Goal: Information Seeking & Learning: Check status

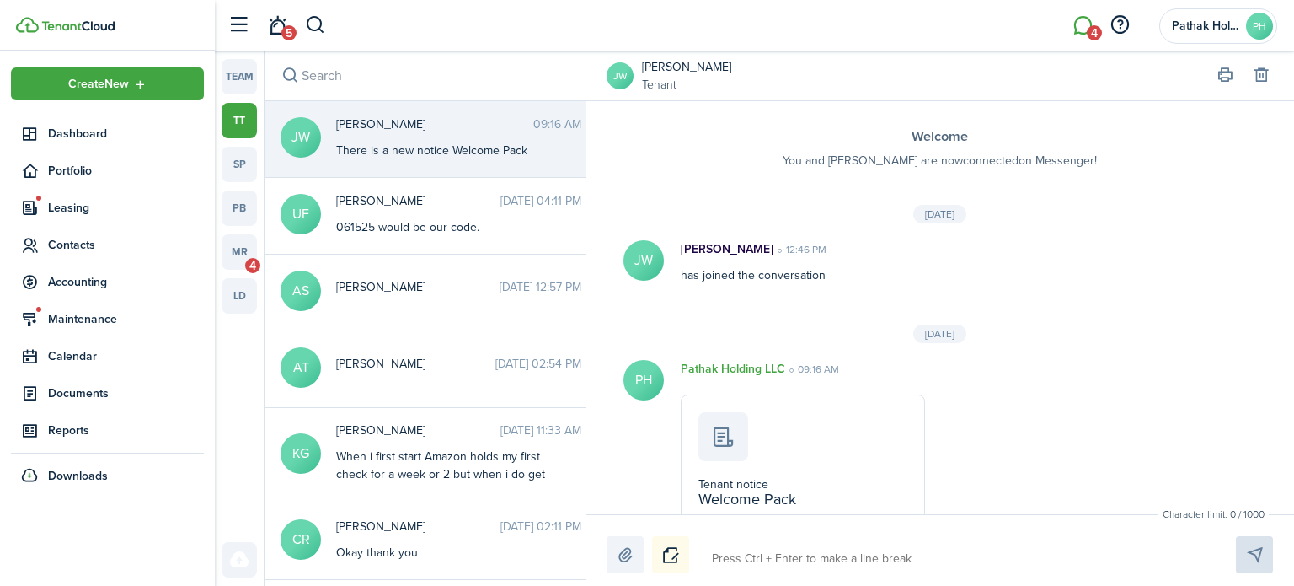
drag, startPoint x: 33, startPoint y: 19, endPoint x: 149, endPoint y: 43, distance: 118.6
click at [34, 19] on img at bounding box center [27, 25] width 23 height 16
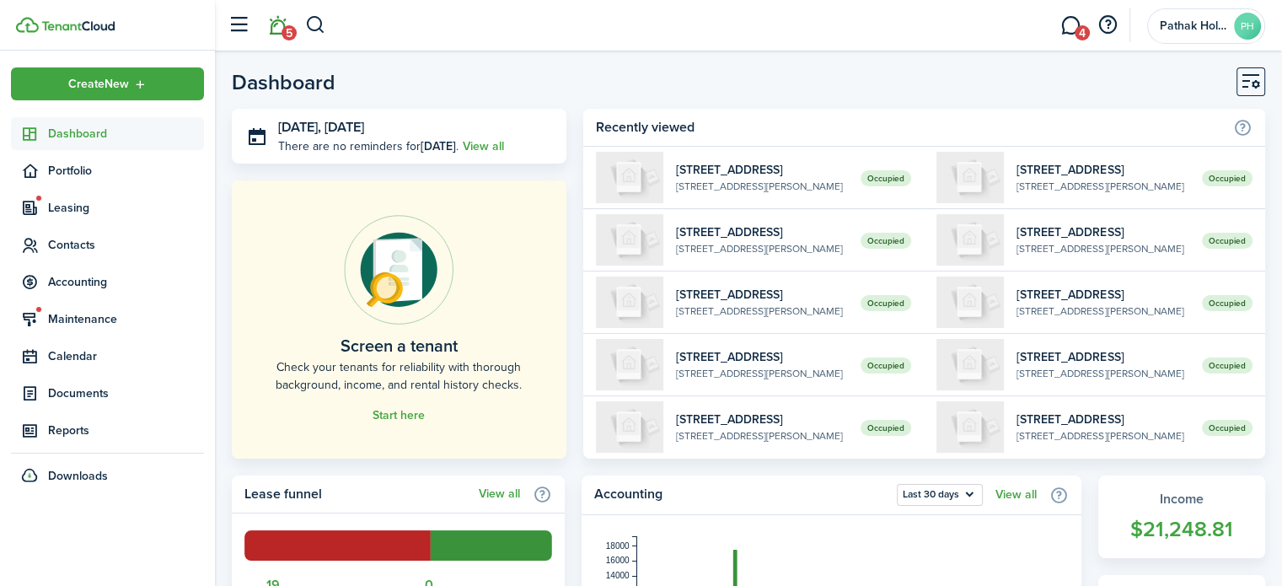
click at [277, 34] on link "5" at bounding box center [277, 25] width 32 height 43
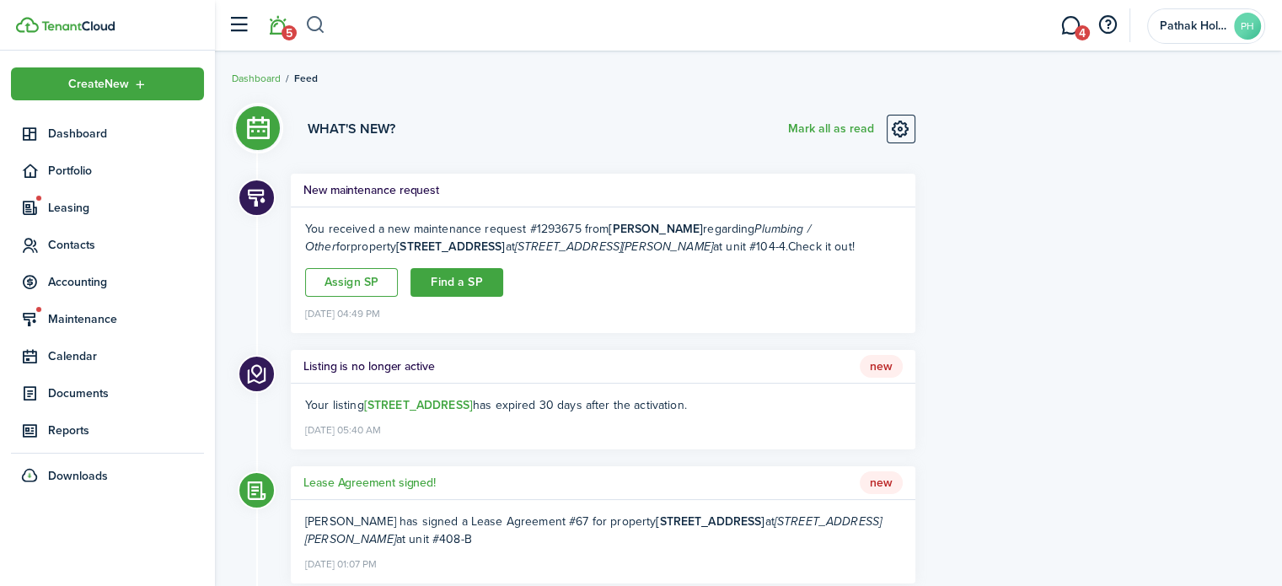
click at [317, 24] on button "button" at bounding box center [315, 25] width 21 height 29
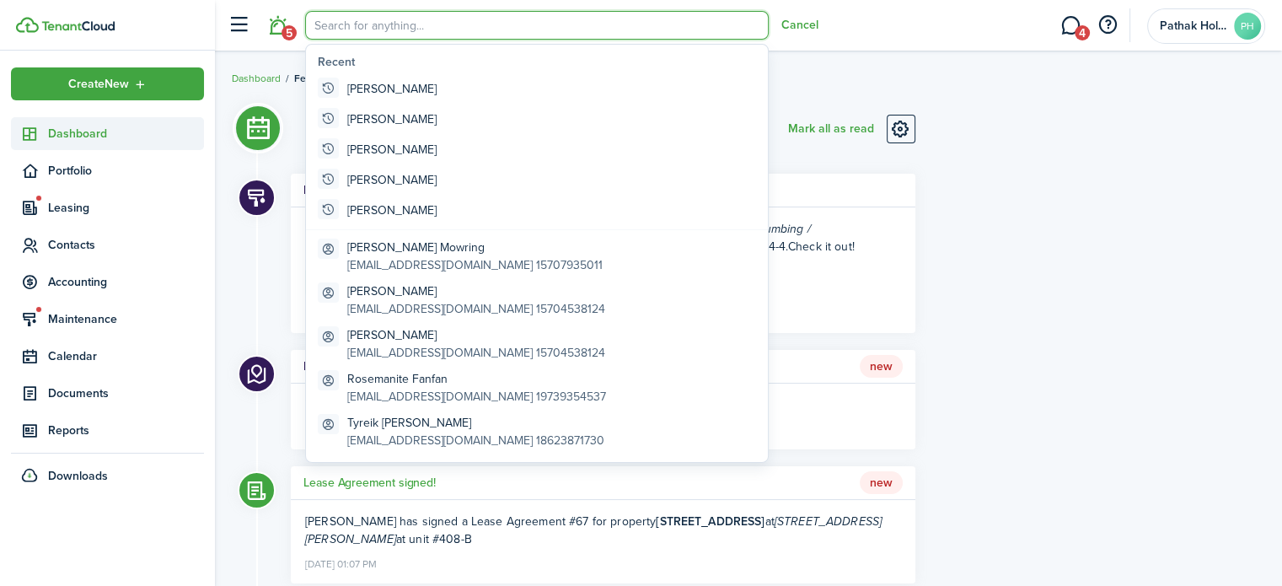
click at [97, 127] on span "Dashboard" at bounding box center [126, 134] width 156 height 18
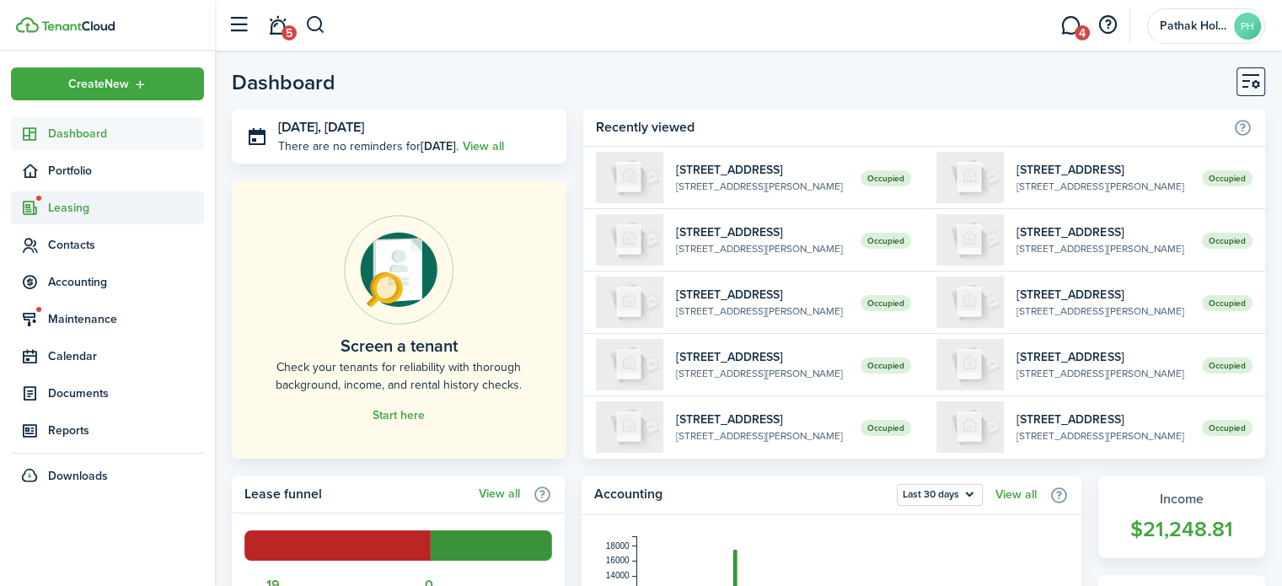
click at [76, 205] on span "Leasing" at bounding box center [126, 208] width 156 height 18
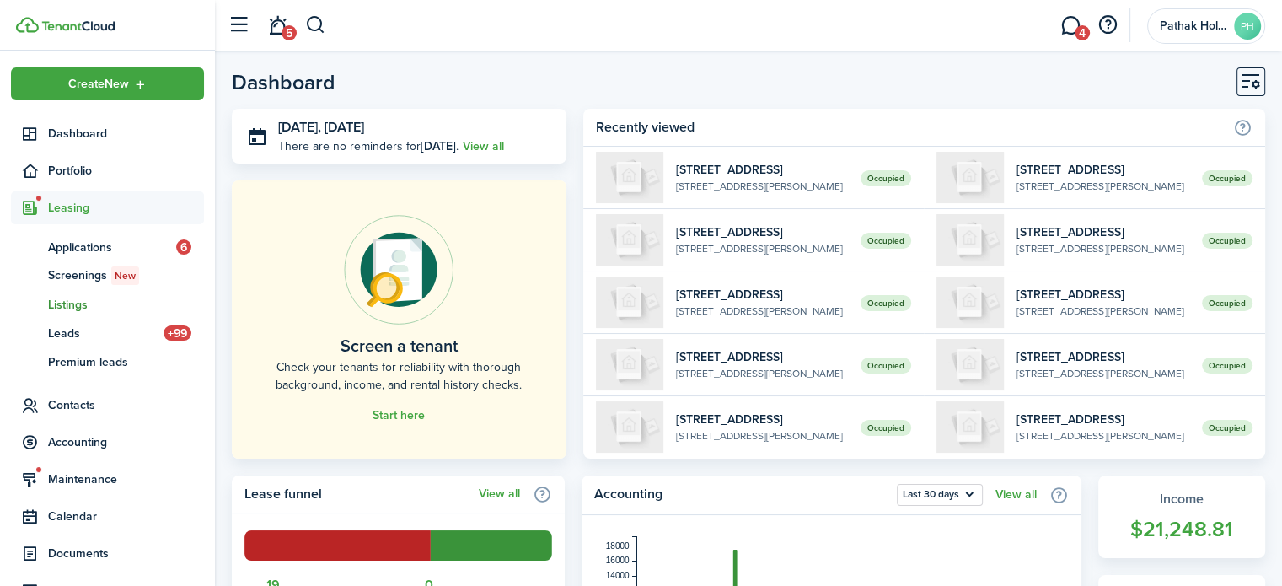
click at [88, 304] on span "Listings" at bounding box center [126, 305] width 156 height 18
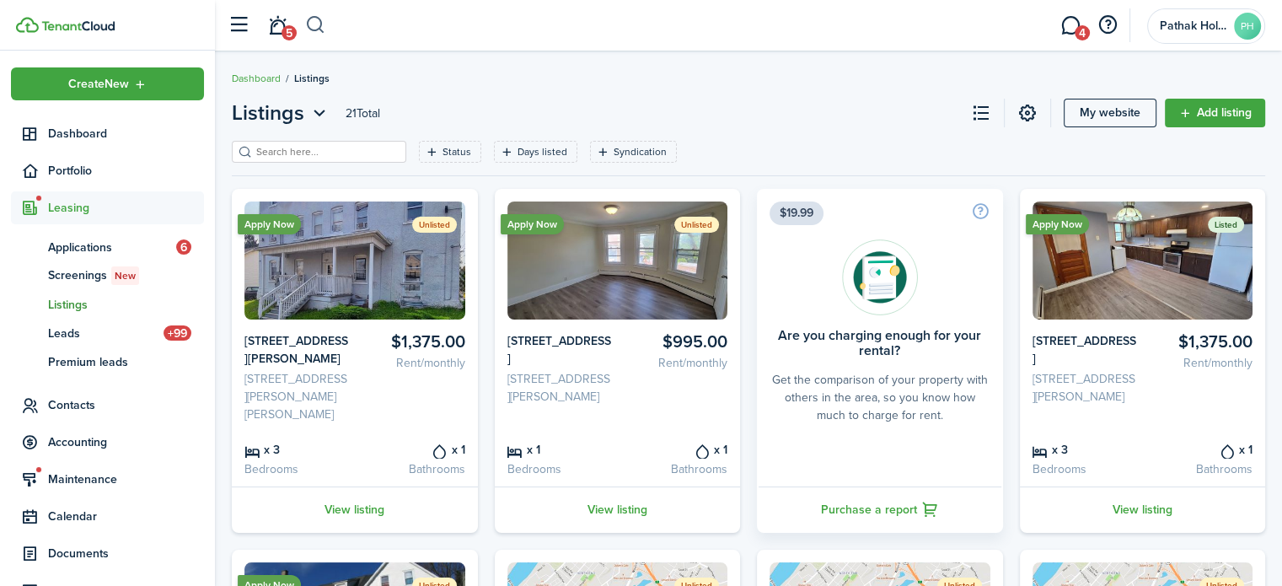
click at [324, 23] on button "button" at bounding box center [315, 25] width 21 height 29
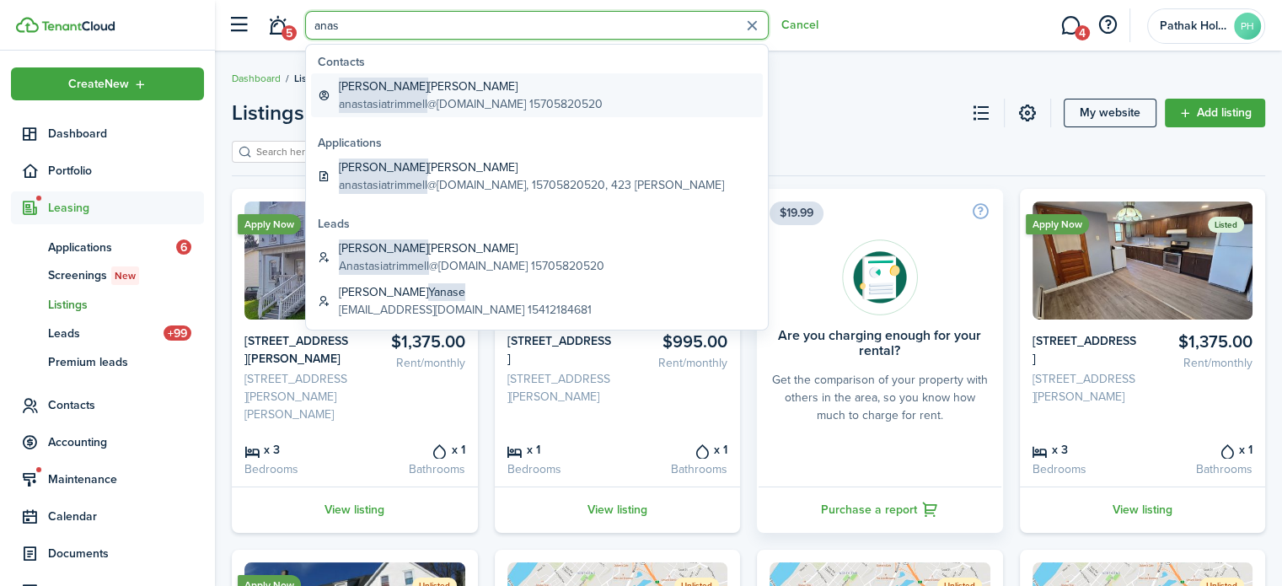
type input "anas"
click at [458, 99] on global-search-item-description "anastasiatrimmell @[DOMAIN_NAME] 15705820520" at bounding box center [471, 104] width 264 height 18
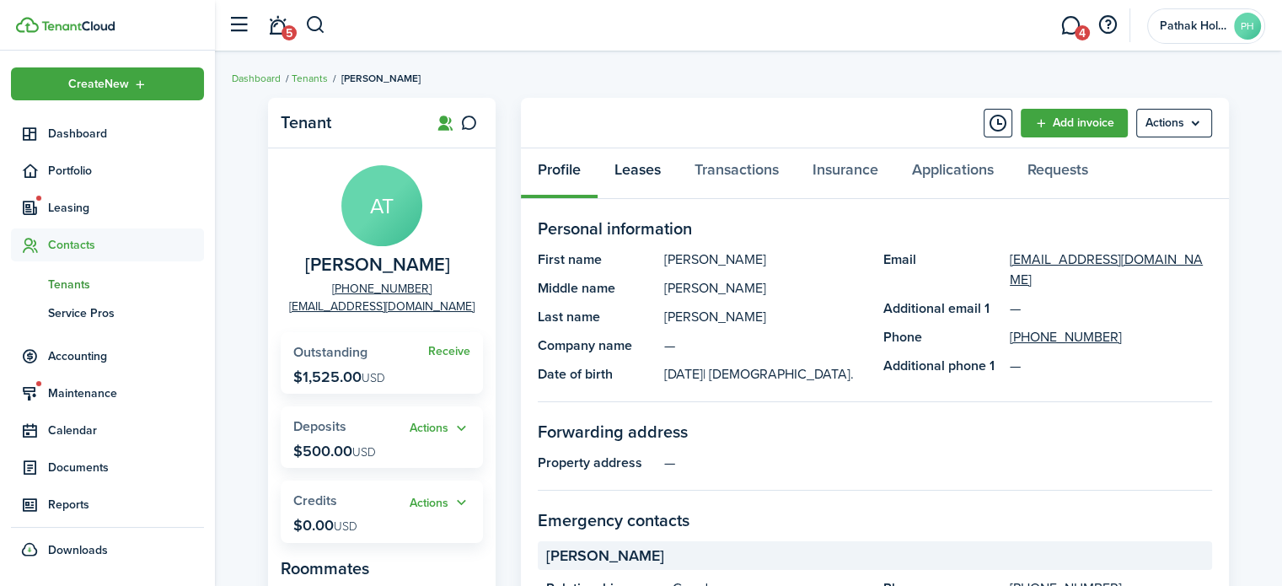
click at [650, 170] on link "Leases" at bounding box center [637, 173] width 80 height 51
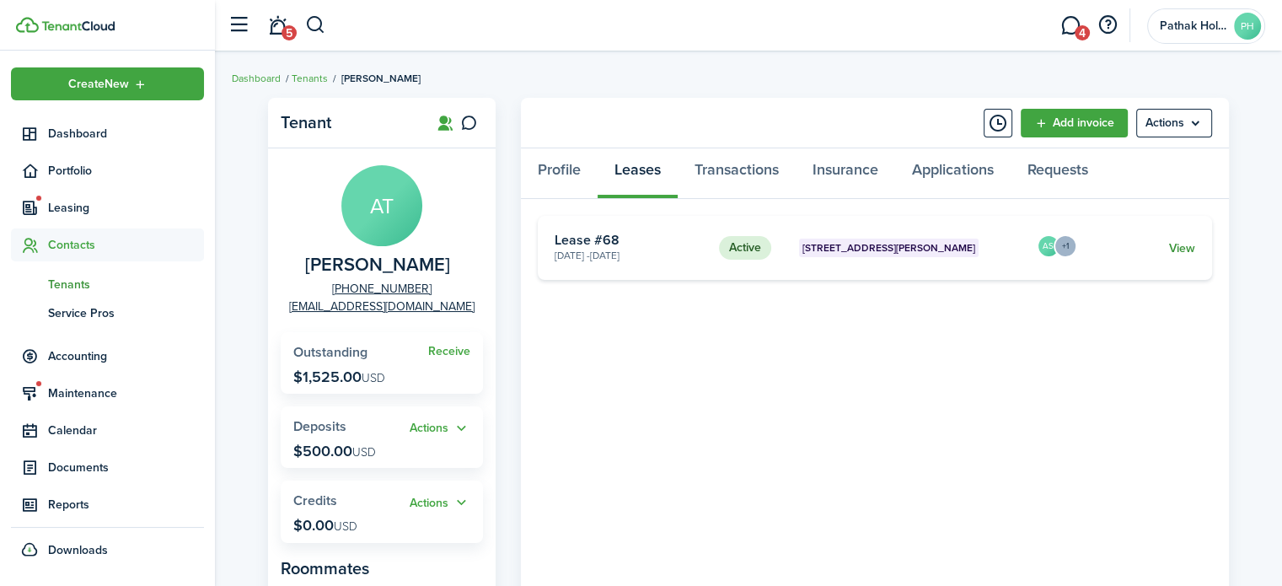
click at [1183, 251] on link "View" at bounding box center [1182, 248] width 26 height 18
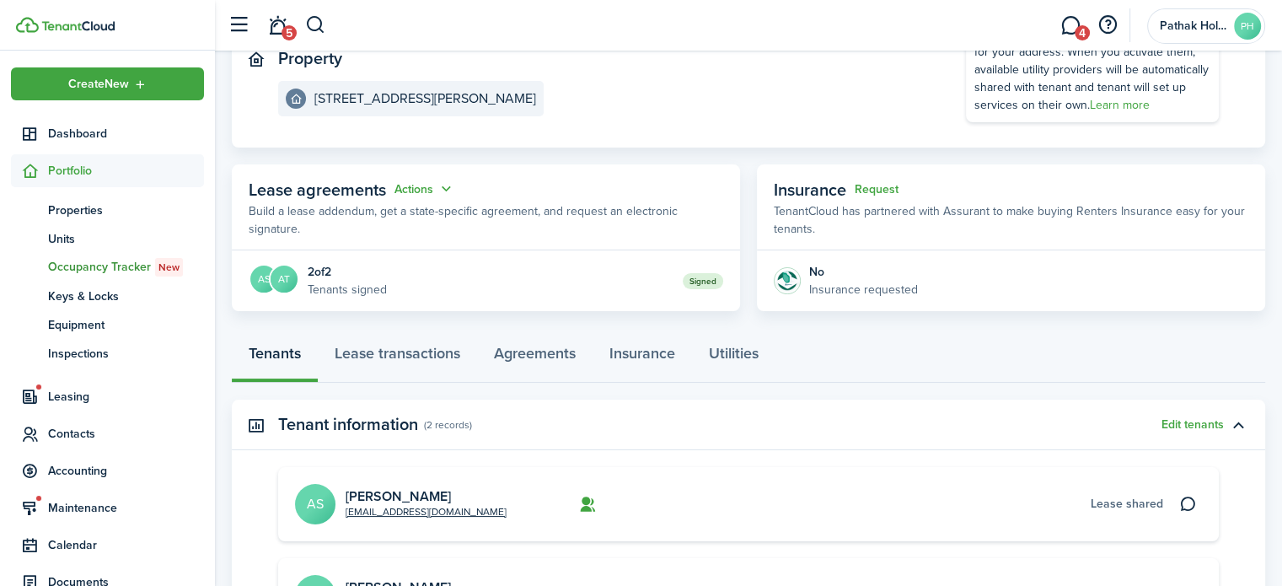
scroll to position [393, 0]
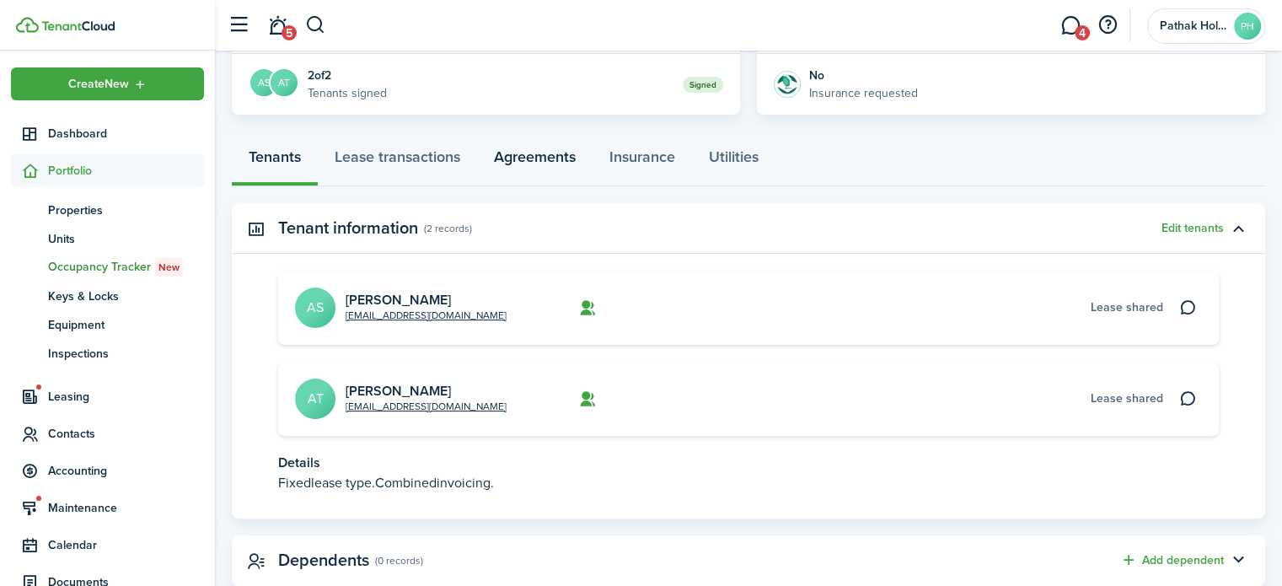
click at [543, 157] on link "Agreements" at bounding box center [534, 161] width 115 height 51
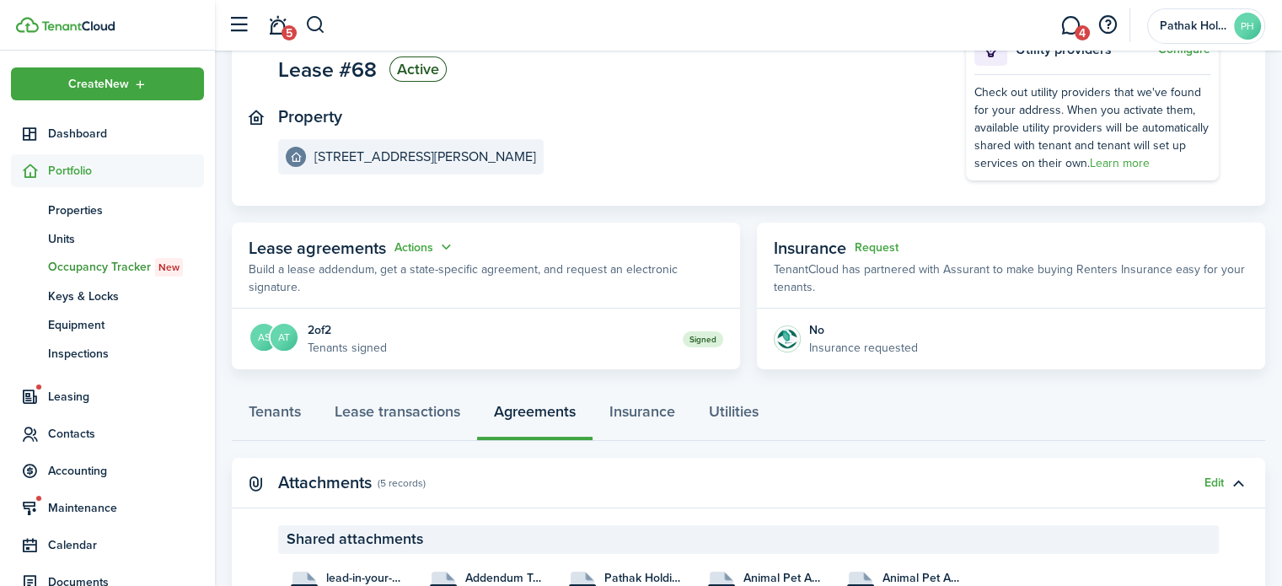
scroll to position [353, 0]
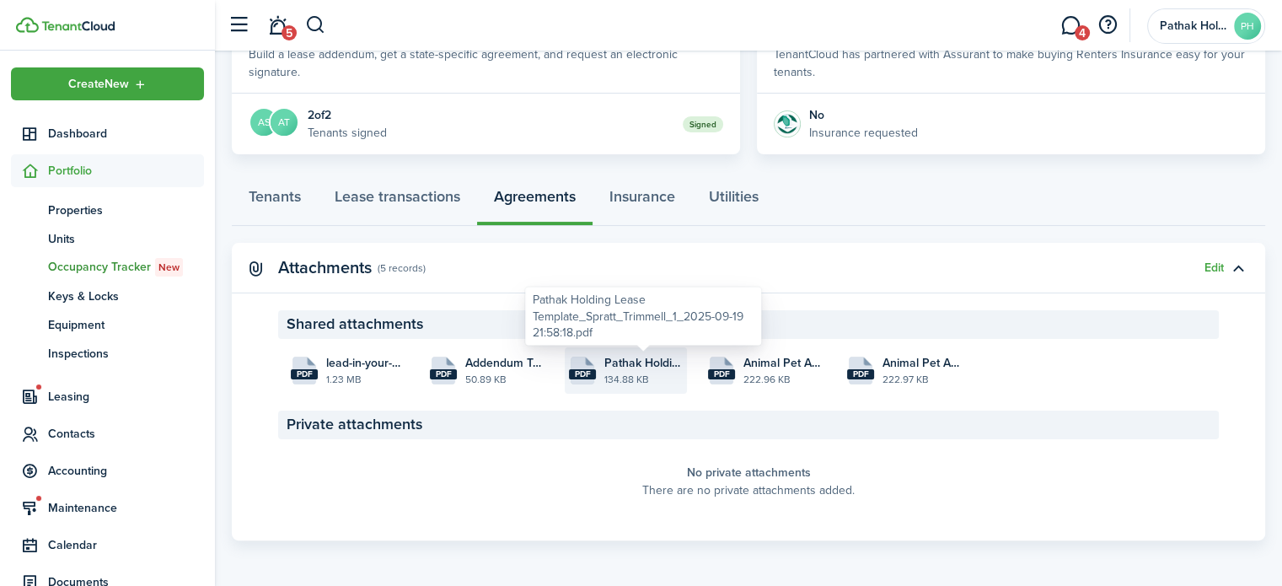
click at [637, 367] on span "Pathak Holding Lease Template_Spratt_Trimmell_1_2025-09-19 21:58:18.pdf" at bounding box center [643, 363] width 78 height 18
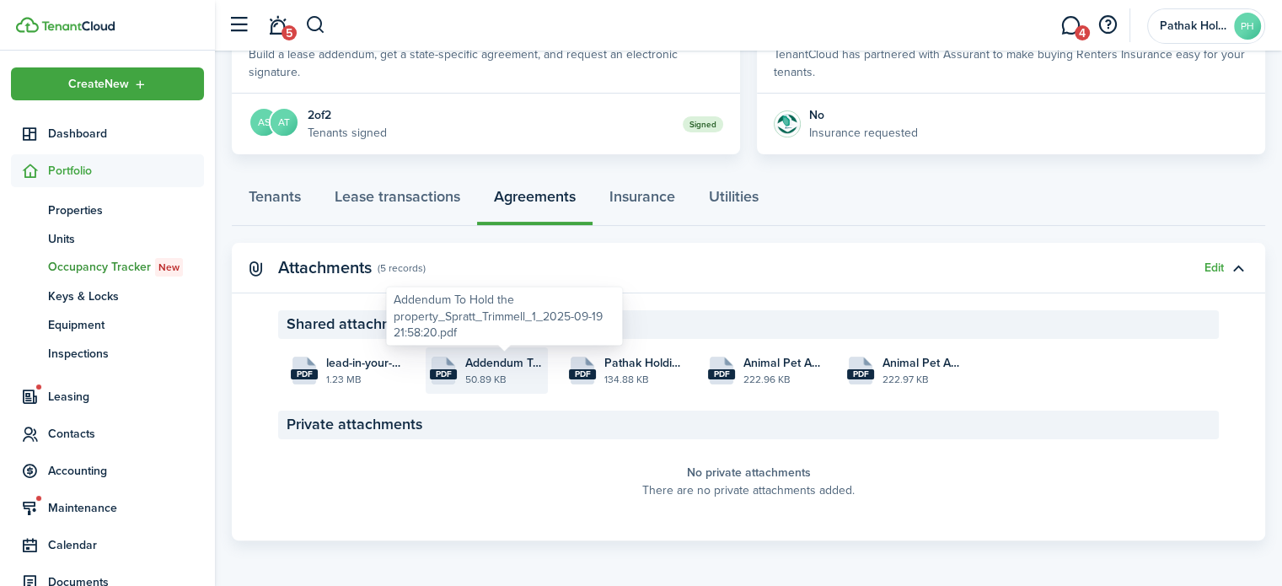
click at [470, 366] on span "Addendum To Hold the property_Spratt_Trimmell_1_2025-09-19 21:58:20.pdf" at bounding box center [504, 363] width 78 height 18
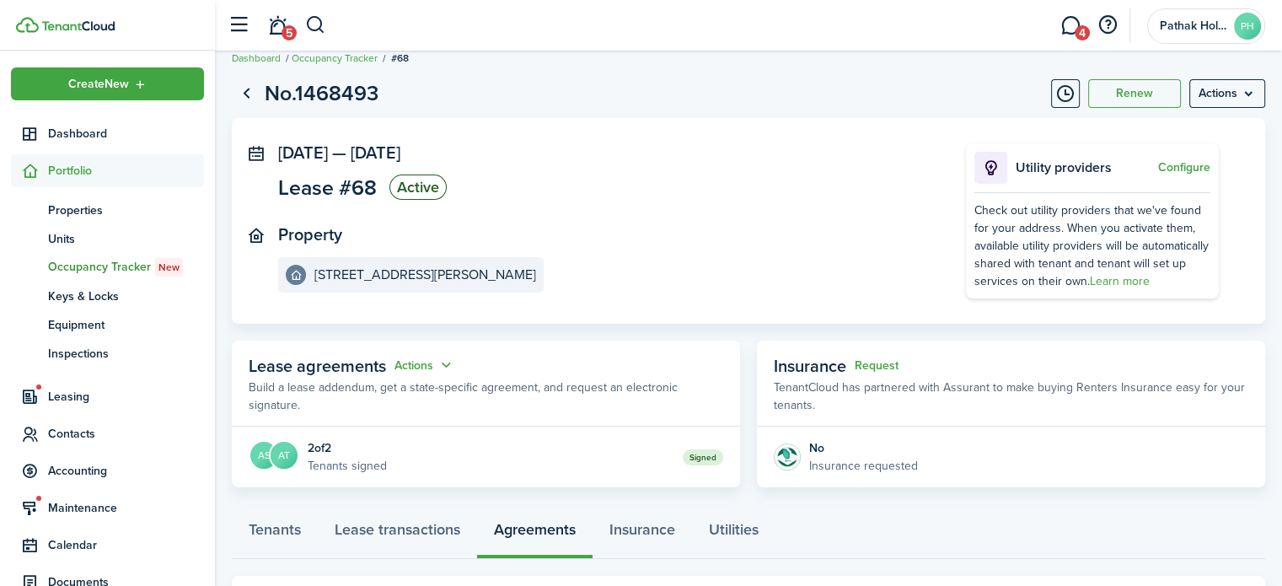
scroll to position [0, 0]
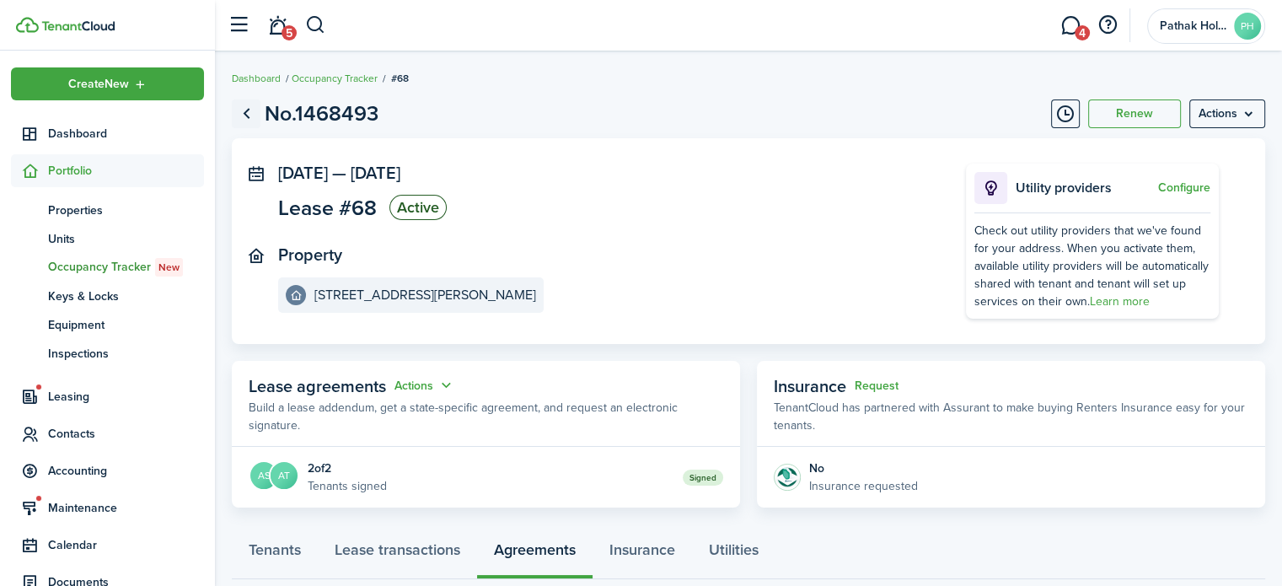
click at [242, 116] on link "Go back" at bounding box center [246, 113] width 29 height 29
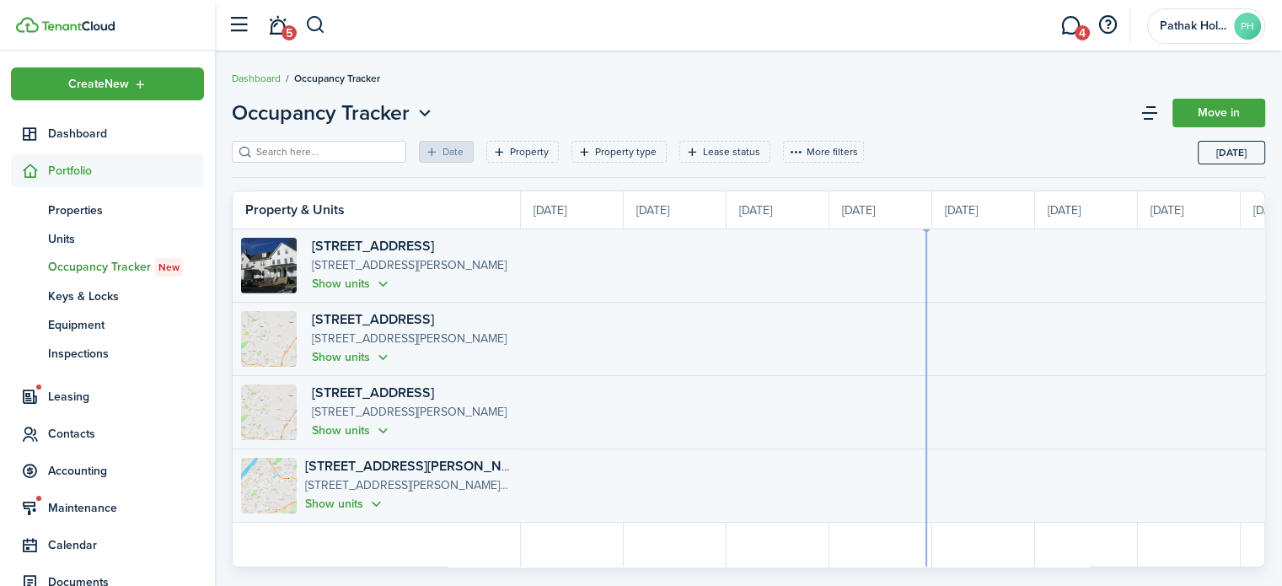
scroll to position [0, 308]
click at [318, 25] on button "button" at bounding box center [315, 25] width 21 height 29
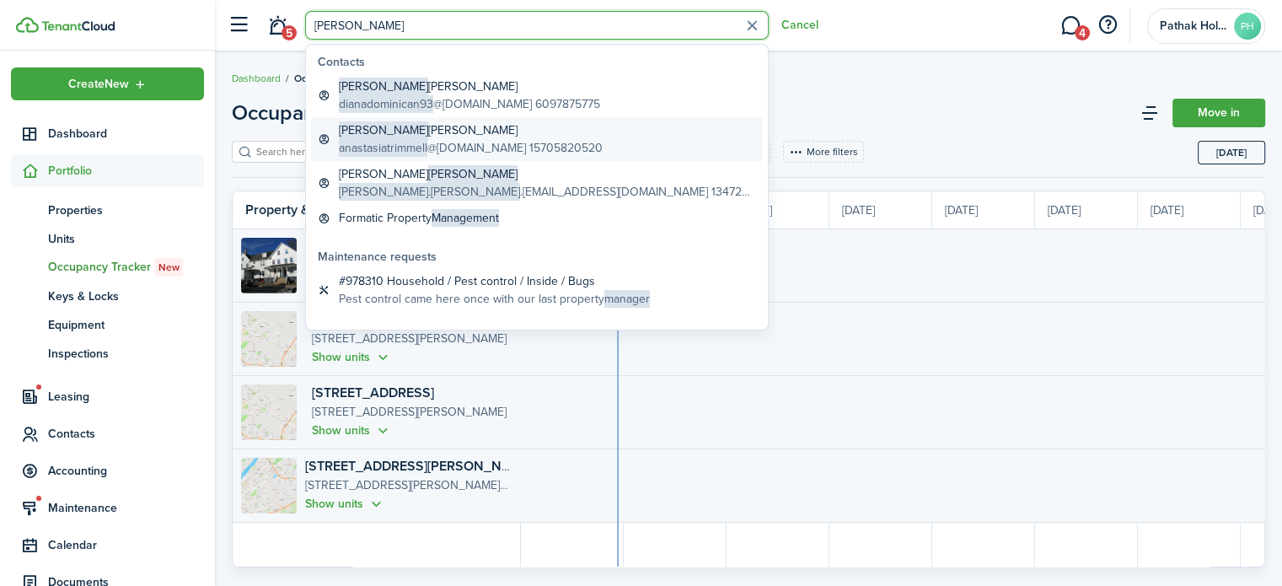
type input "[PERSON_NAME]"
click at [471, 144] on global-search-item-description "anastasiatrimmell @[DOMAIN_NAME] 15705820520" at bounding box center [471, 148] width 264 height 18
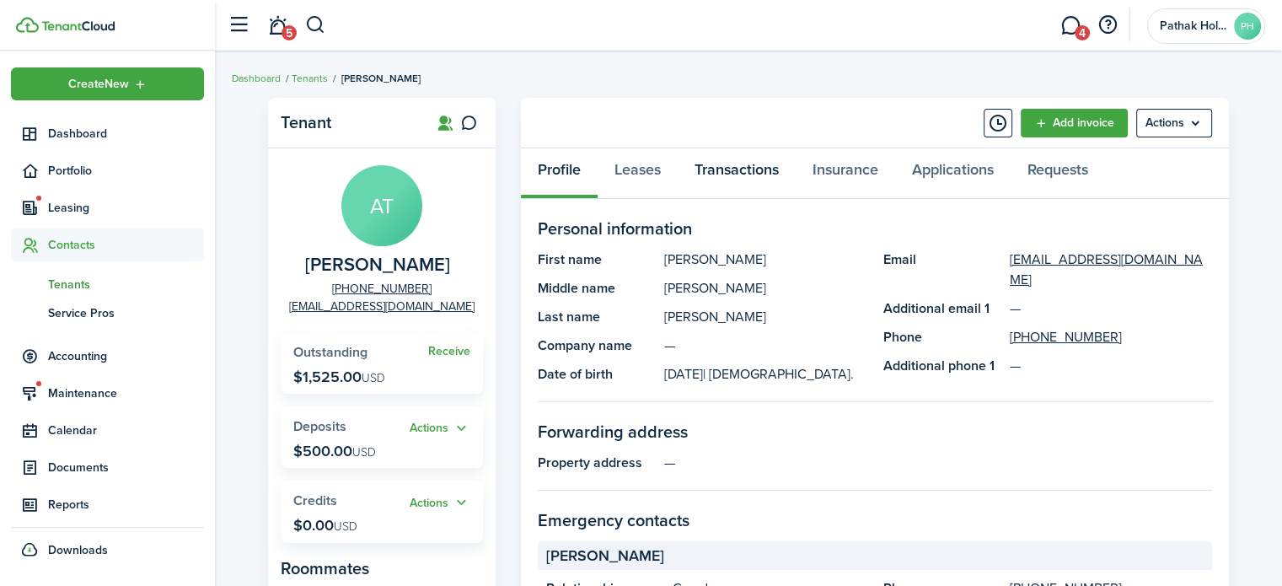
click at [721, 177] on link "Transactions" at bounding box center [736, 173] width 118 height 51
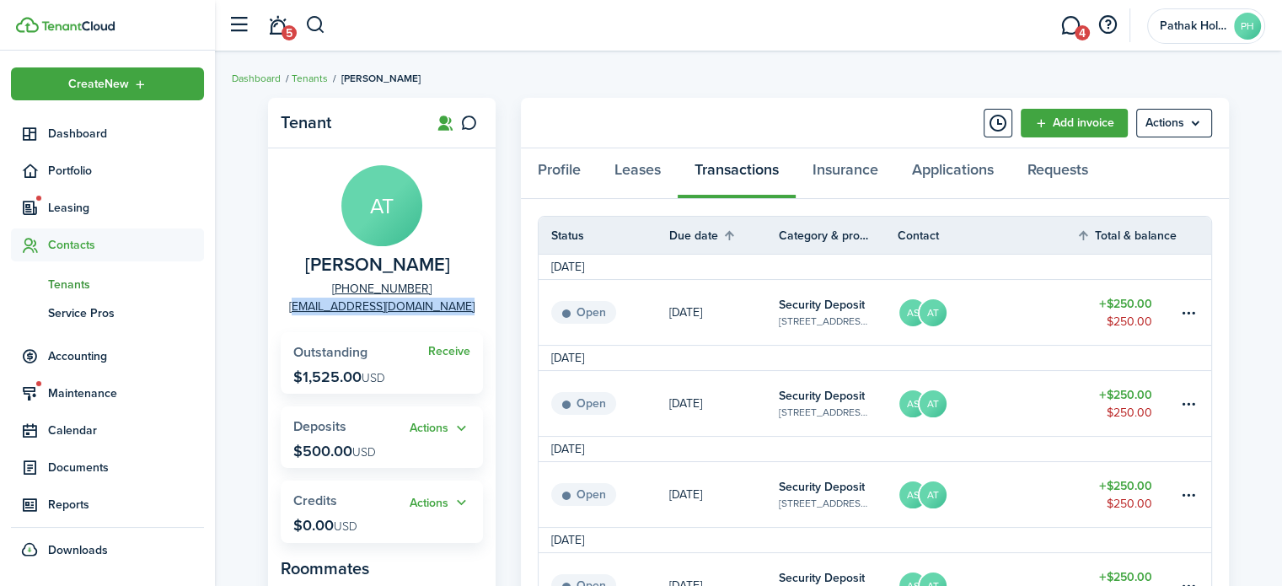
drag, startPoint x: 300, startPoint y: 308, endPoint x: 470, endPoint y: 314, distance: 170.3
click at [470, 314] on panel-main-group "AT [PERSON_NAME] [PHONE_NUMBER] [EMAIL_ADDRESS][DOMAIN_NAME]" at bounding box center [382, 240] width 202 height 150
copy link "[EMAIL_ADDRESS][DOMAIN_NAME]"
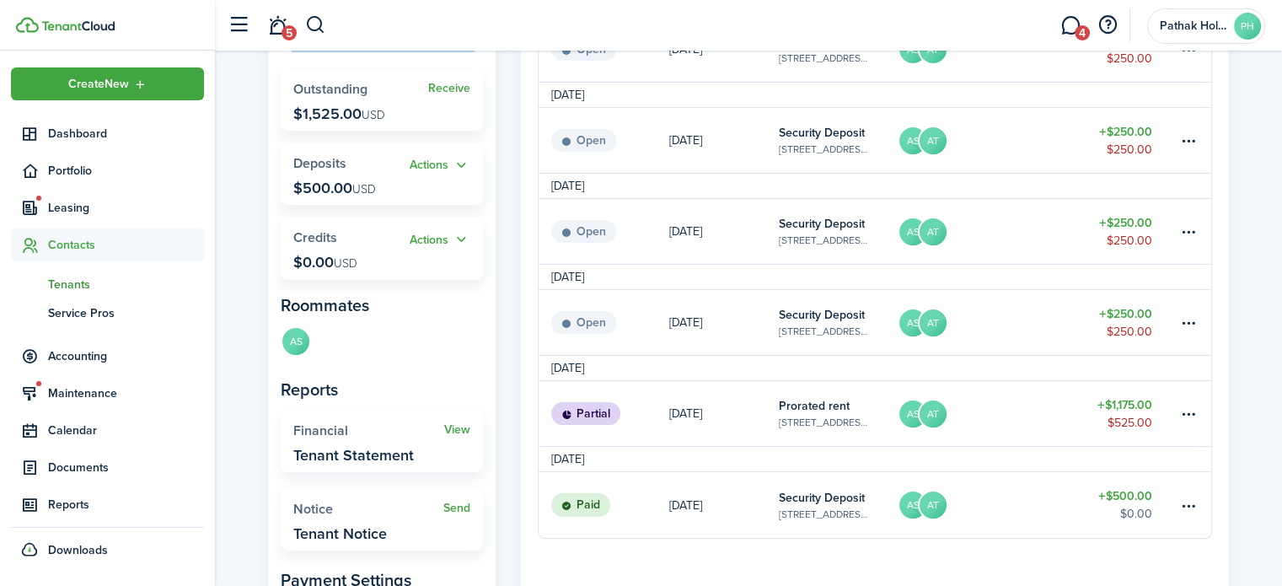
scroll to position [393, 0]
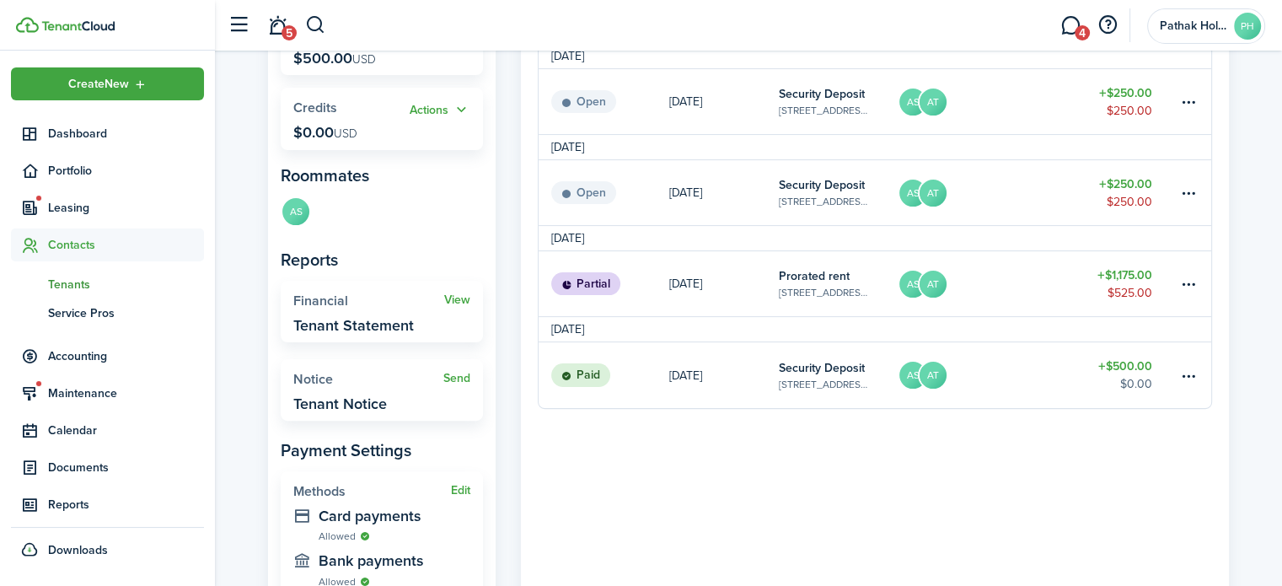
click at [1136, 294] on table-amount-description "$525.00" at bounding box center [1129, 293] width 45 height 18
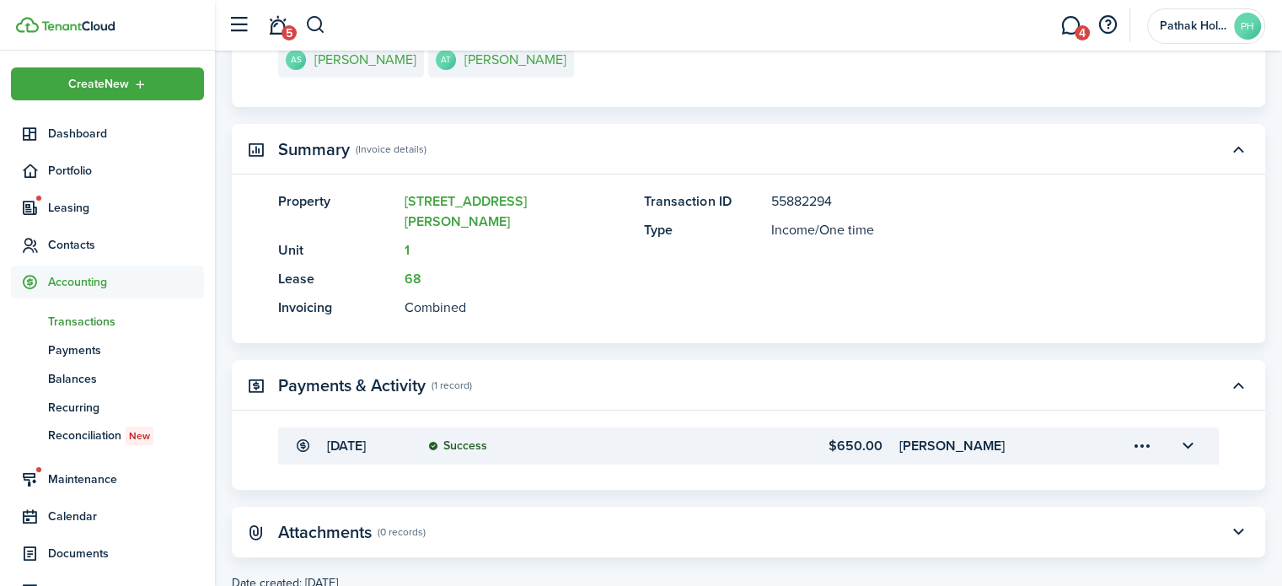
scroll to position [356, 0]
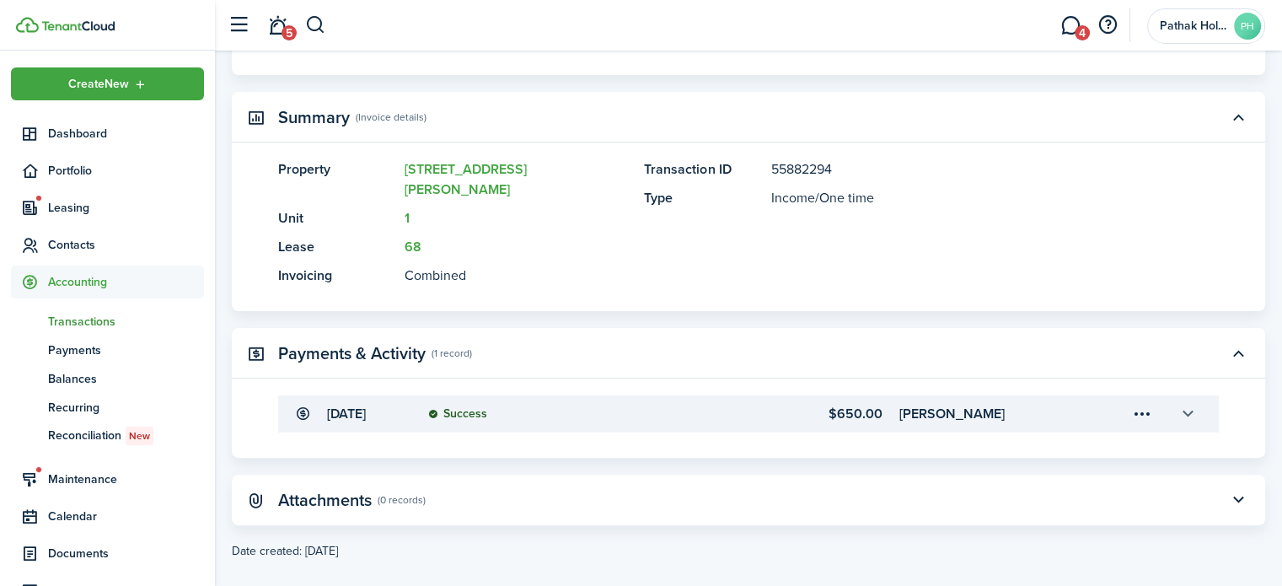
click at [1192, 399] on button "button" at bounding box center [1187, 413] width 29 height 29
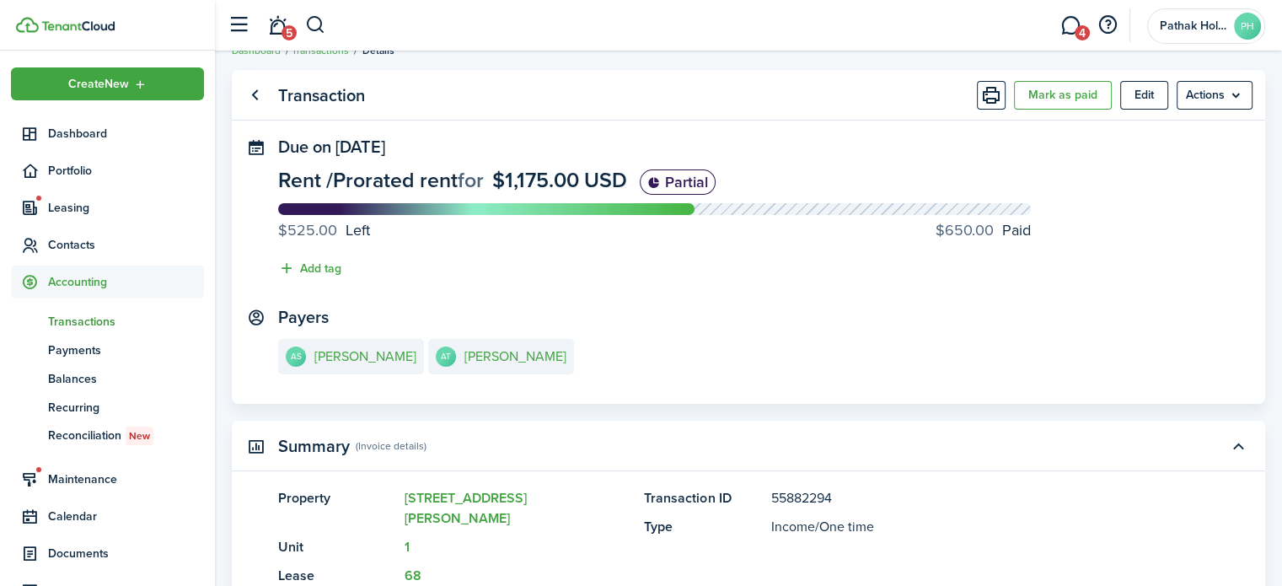
scroll to position [22, 0]
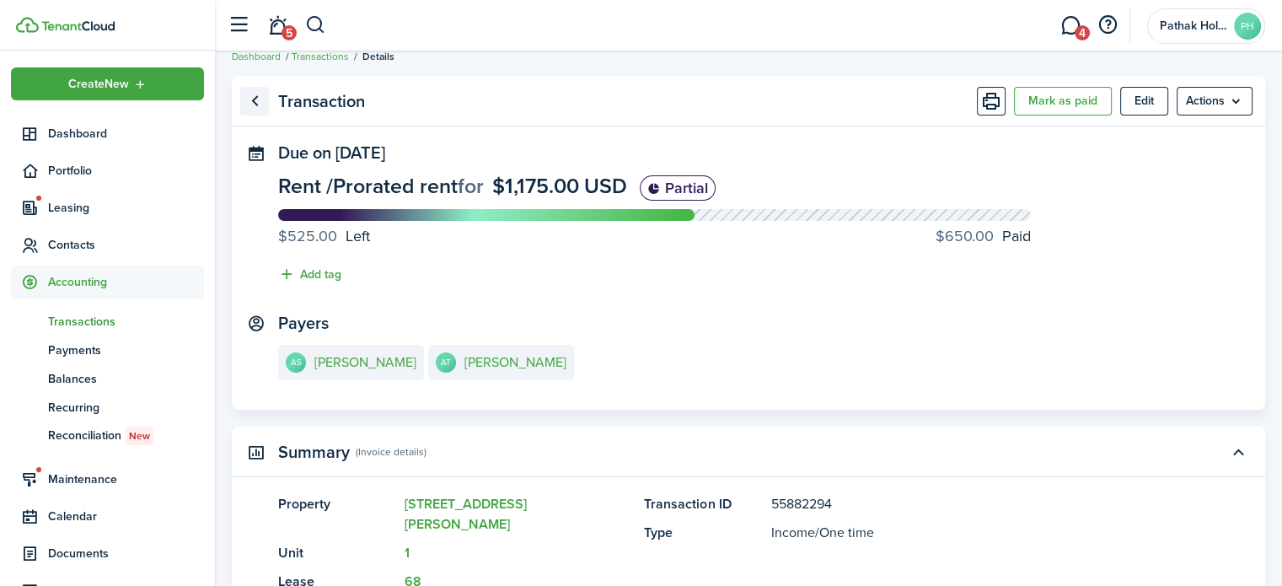
click at [256, 99] on link "Go back" at bounding box center [254, 101] width 29 height 29
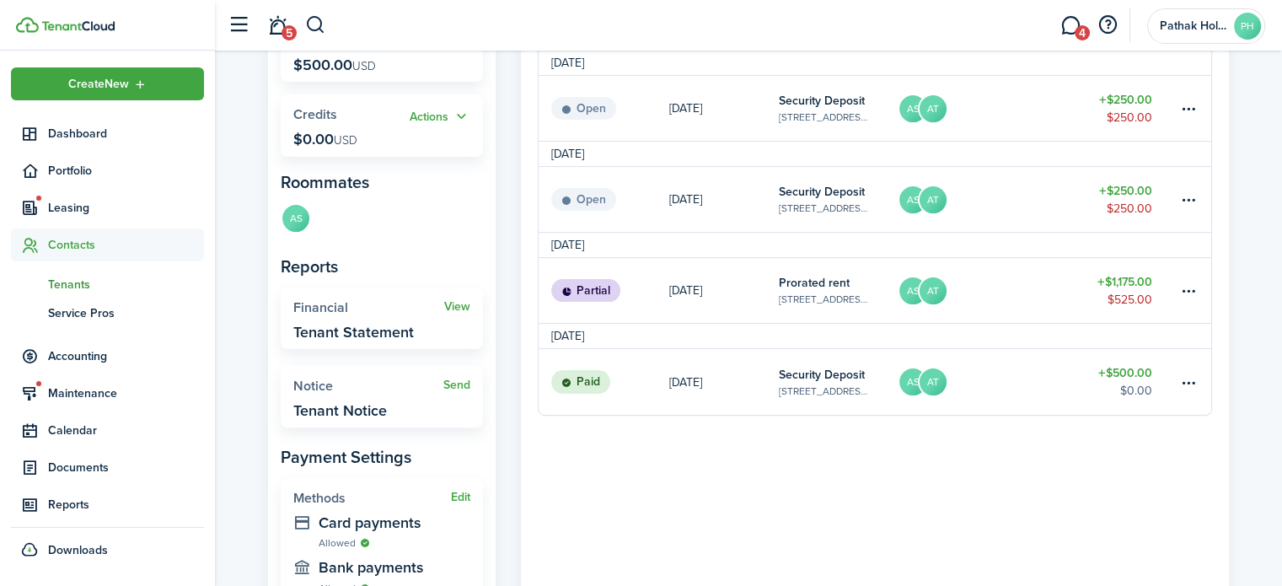
scroll to position [393, 0]
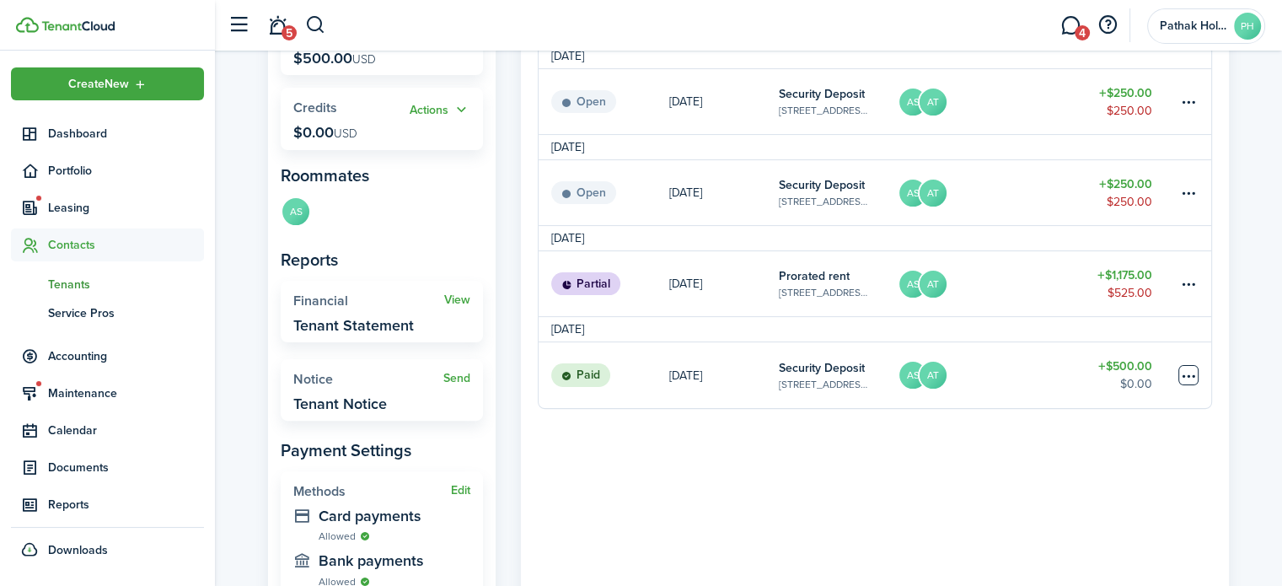
click at [1191, 381] on table-menu-btn-icon at bounding box center [1188, 375] width 20 height 20
click at [978, 458] on panel-main-body "Status Due date Category & property Contact Total & balance Actions [DATE] Open…" at bounding box center [875, 217] width 708 height 823
click at [819, 372] on table-info-title "Security Deposit" at bounding box center [822, 368] width 86 height 18
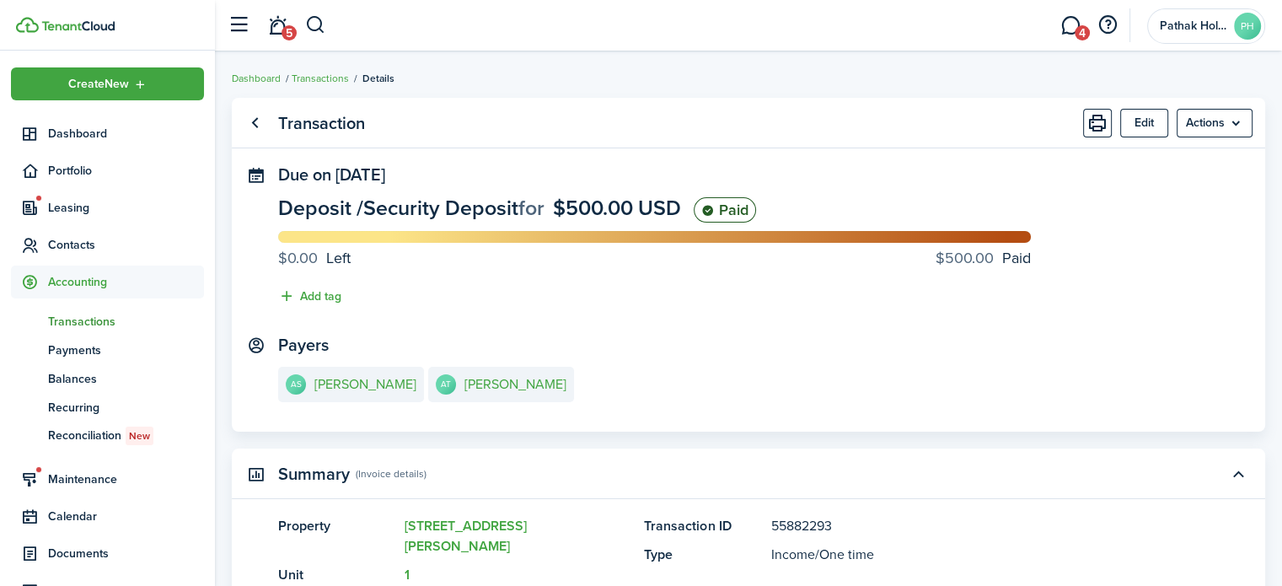
scroll to position [356, 0]
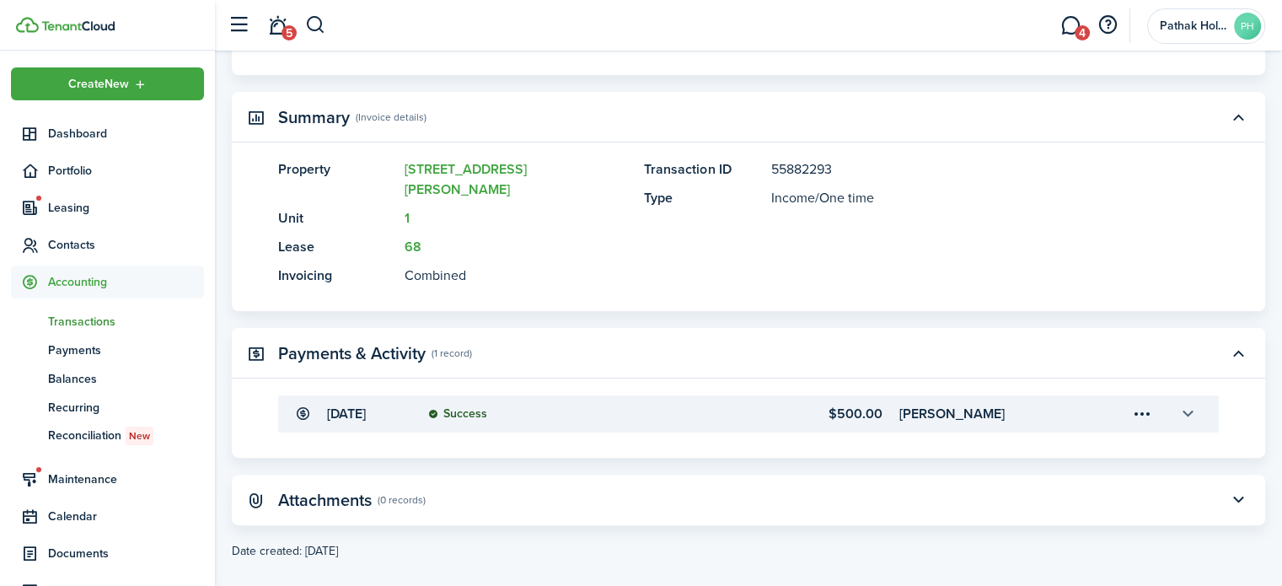
click at [1183, 399] on button "button" at bounding box center [1187, 413] width 29 height 29
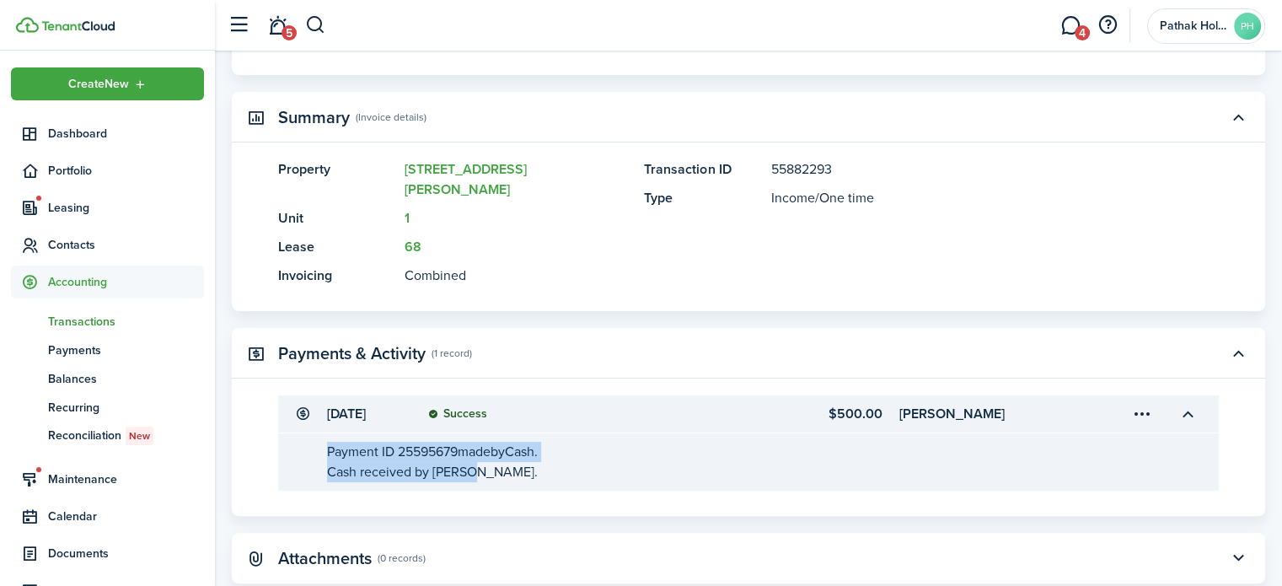
drag, startPoint x: 317, startPoint y: 437, endPoint x: 583, endPoint y: 441, distance: 266.3
click at [583, 441] on transaction-details-table-item-description "Payment ID 25595679 made by Cash. Cash received by Japen." at bounding box center [748, 461] width 940 height 57
click at [658, 462] on div "Cash received by [PERSON_NAME]." at bounding box center [764, 472] width 875 height 20
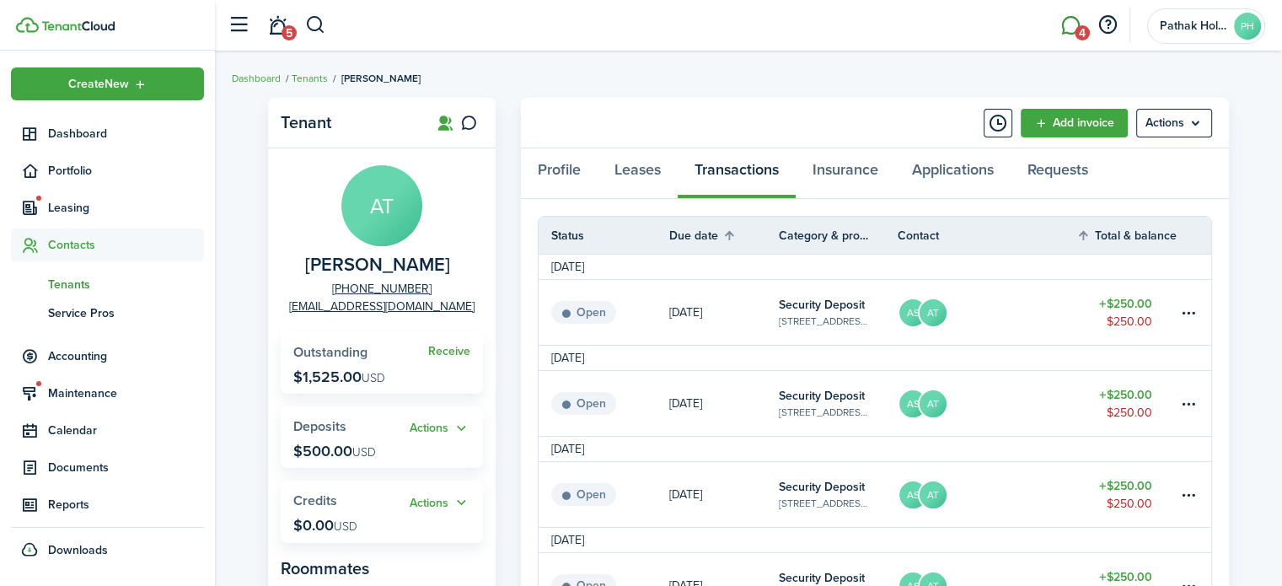
click at [1078, 27] on span "4" at bounding box center [1081, 32] width 15 height 15
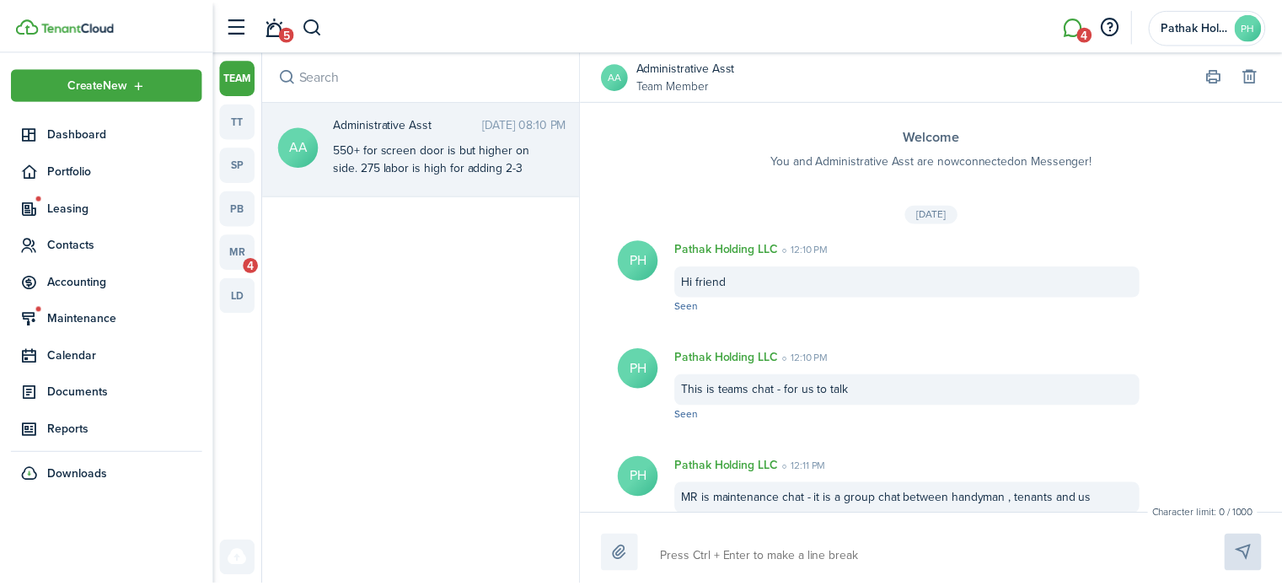
scroll to position [655, 0]
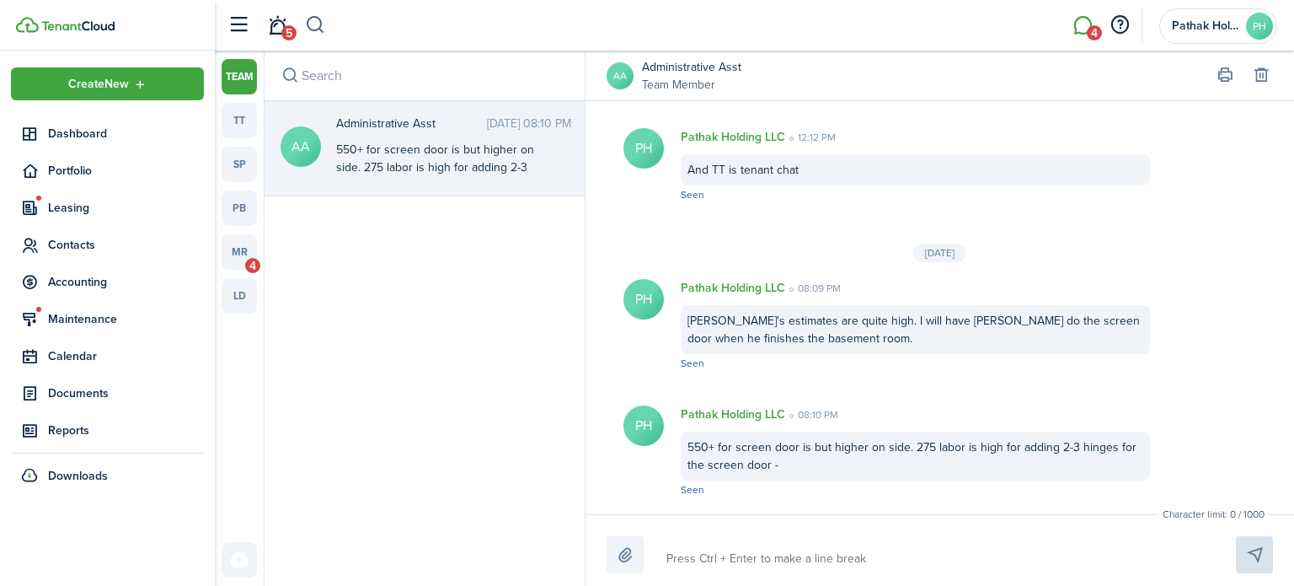
click at [315, 33] on button "button" at bounding box center [315, 25] width 21 height 29
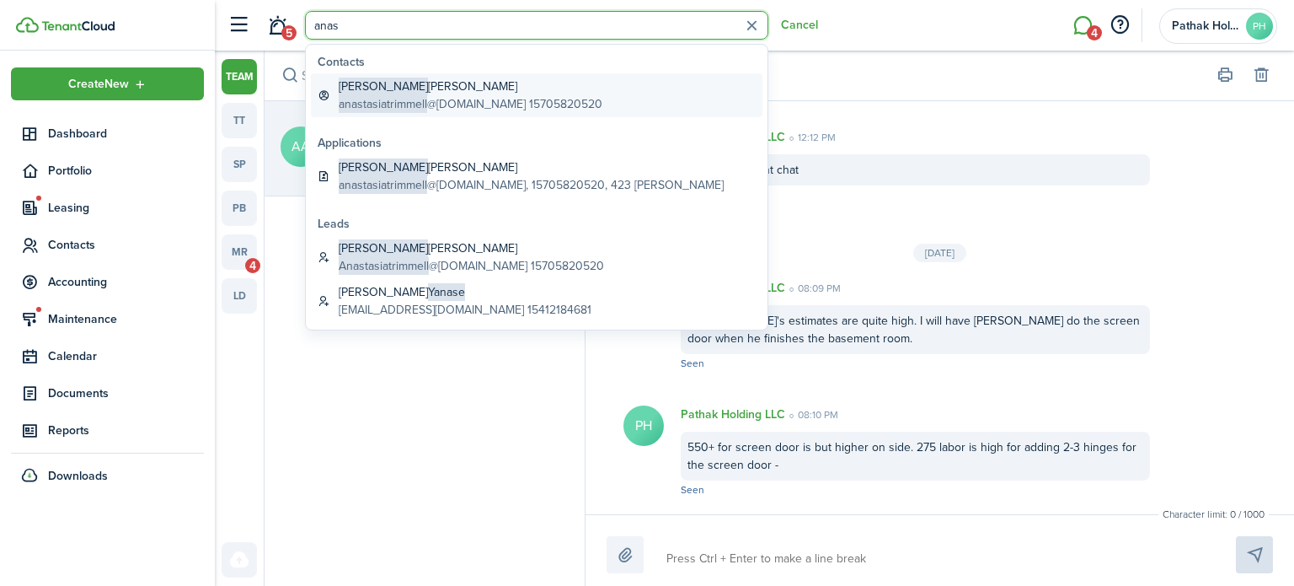
type input "anas"
click at [424, 94] on global-search-item-title "[PERSON_NAME] [PERSON_NAME]" at bounding box center [471, 87] width 264 height 18
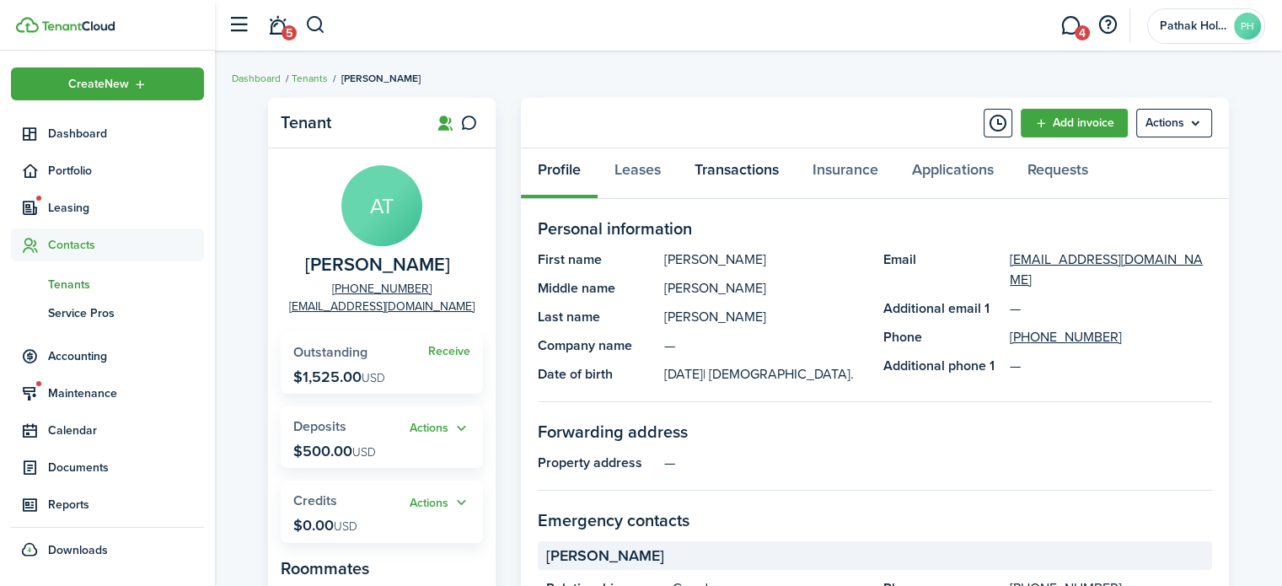
click at [757, 169] on link "Transactions" at bounding box center [736, 173] width 118 height 51
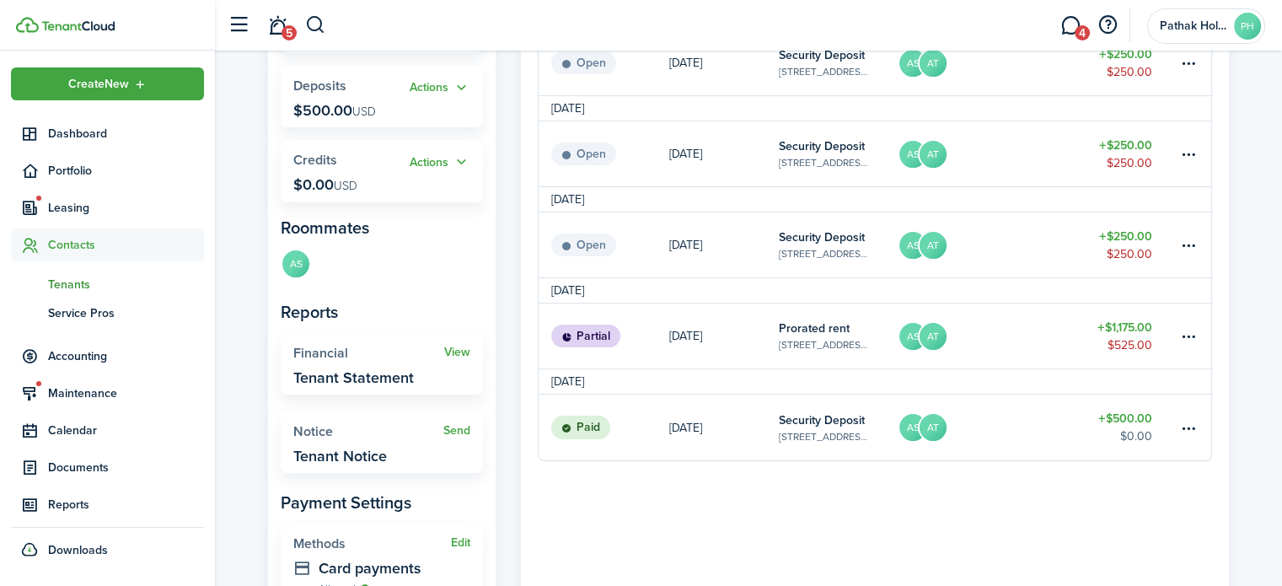
scroll to position [393, 0]
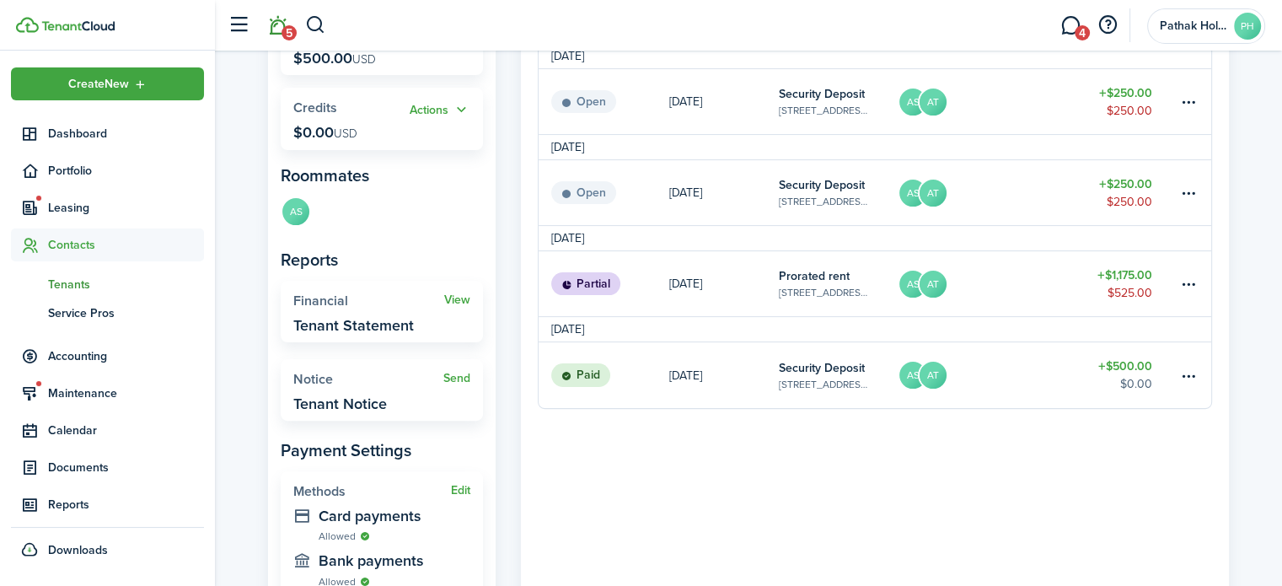
click at [281, 30] on span "5" at bounding box center [288, 32] width 15 height 15
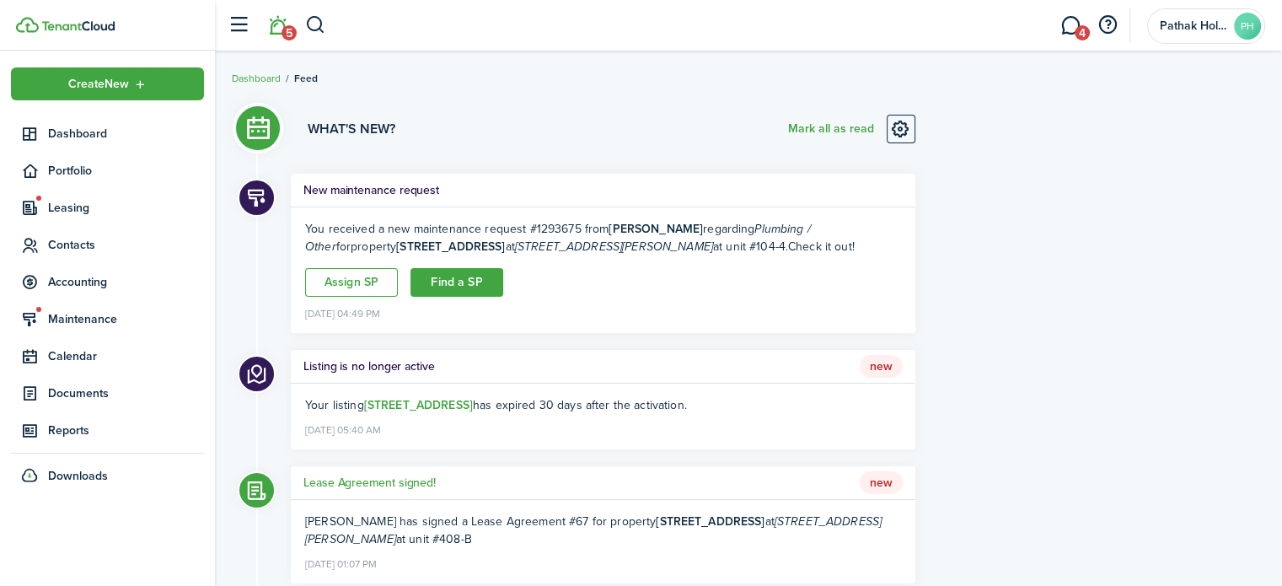
click at [404, 10] on header-wrapper "5 4 Pathak Holding LLC PH" at bounding box center [742, 25] width 1046 height 51
